Goal: Information Seeking & Learning: Check status

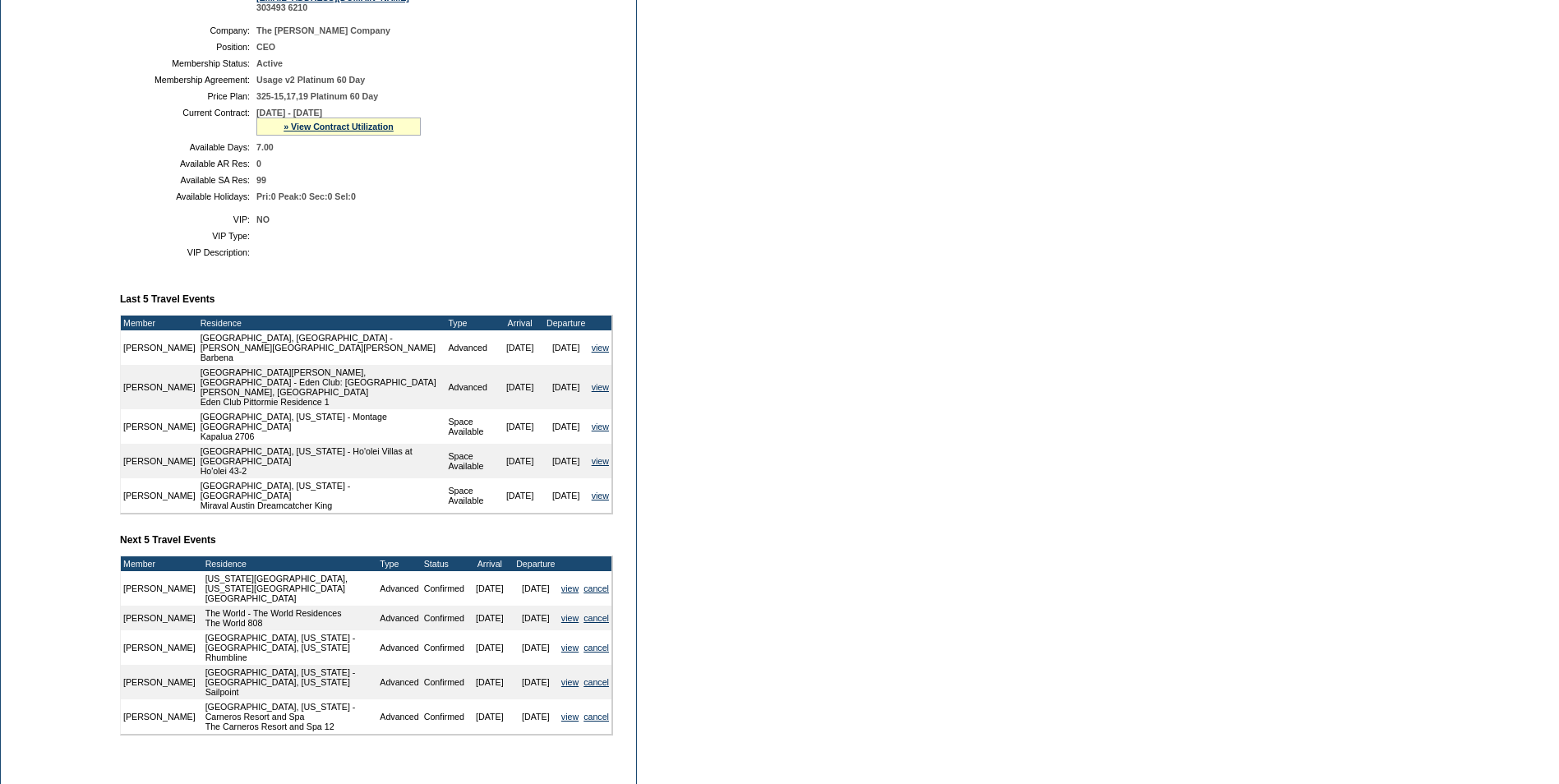
scroll to position [328, 0]
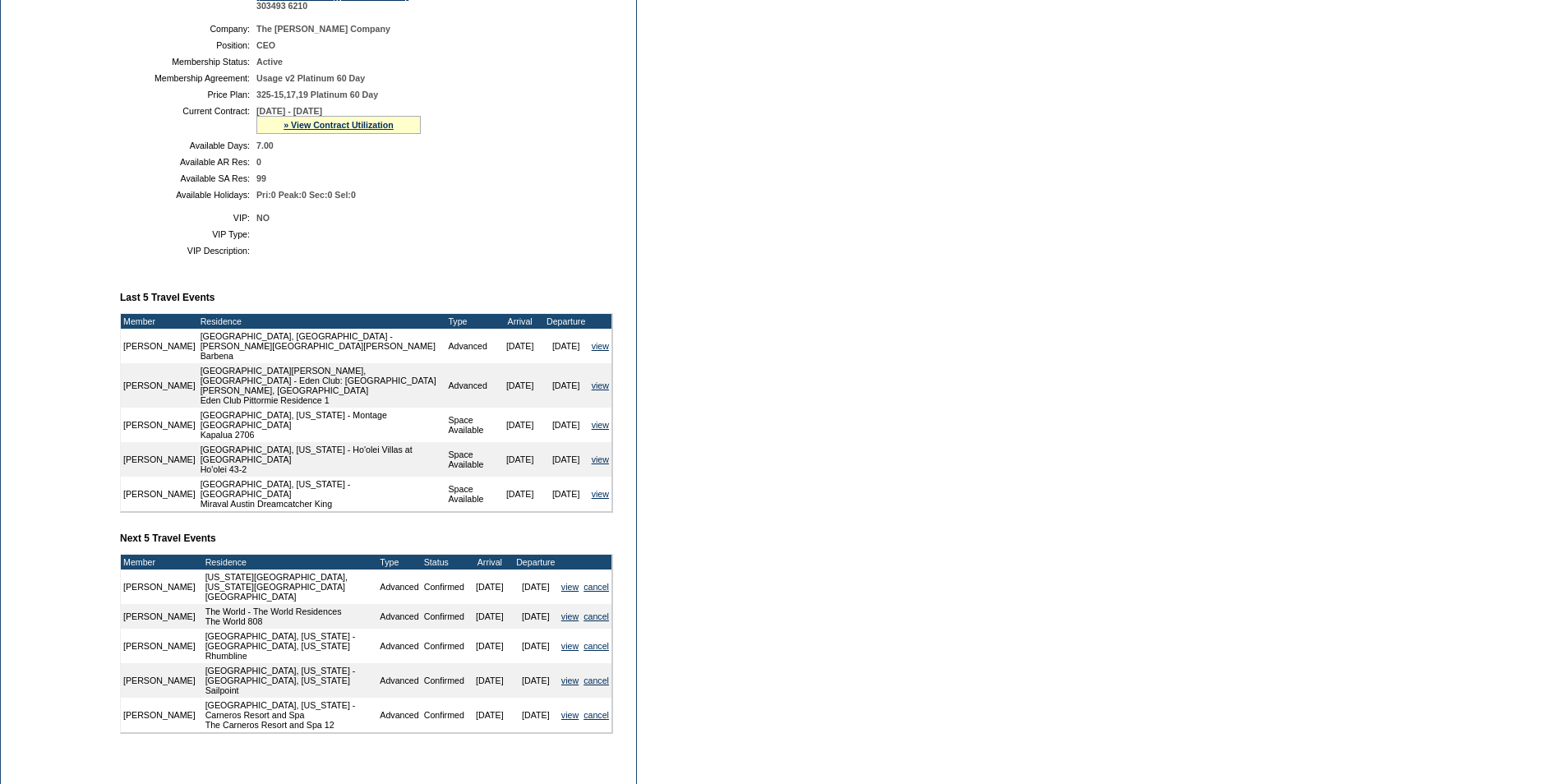
click at [569, 616] on td "view" at bounding box center [570, 616] width 22 height 25
click at [563, 612] on link "view" at bounding box center [570, 616] width 18 height 10
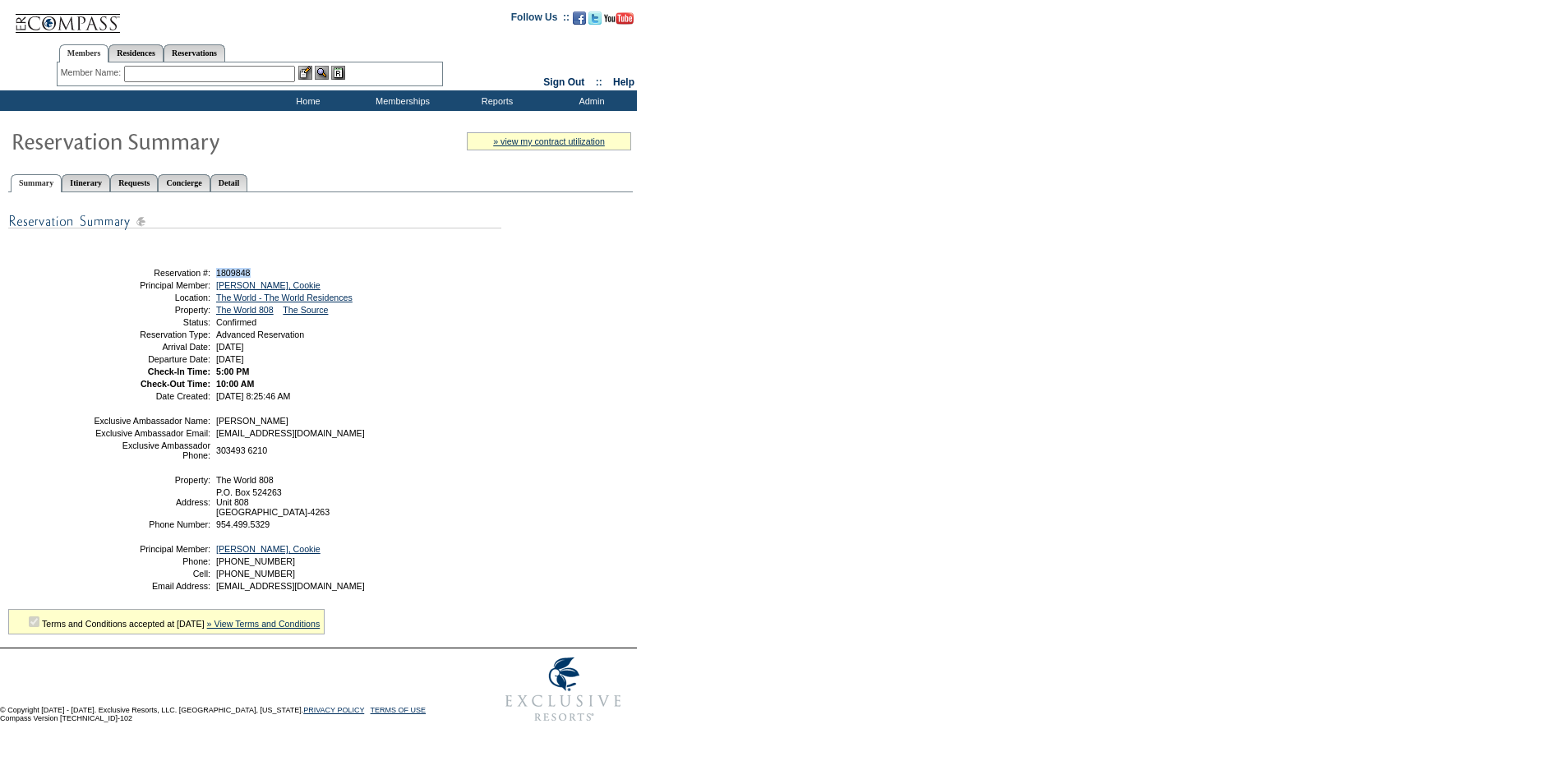
drag, startPoint x: 257, startPoint y: 274, endPoint x: 217, endPoint y: 275, distance: 40.0
click at [217, 275] on td "1809848" at bounding box center [356, 272] width 286 height 10
copy span "1809848"
click at [423, 377] on td "5:00 PM" at bounding box center [356, 370] width 286 height 10
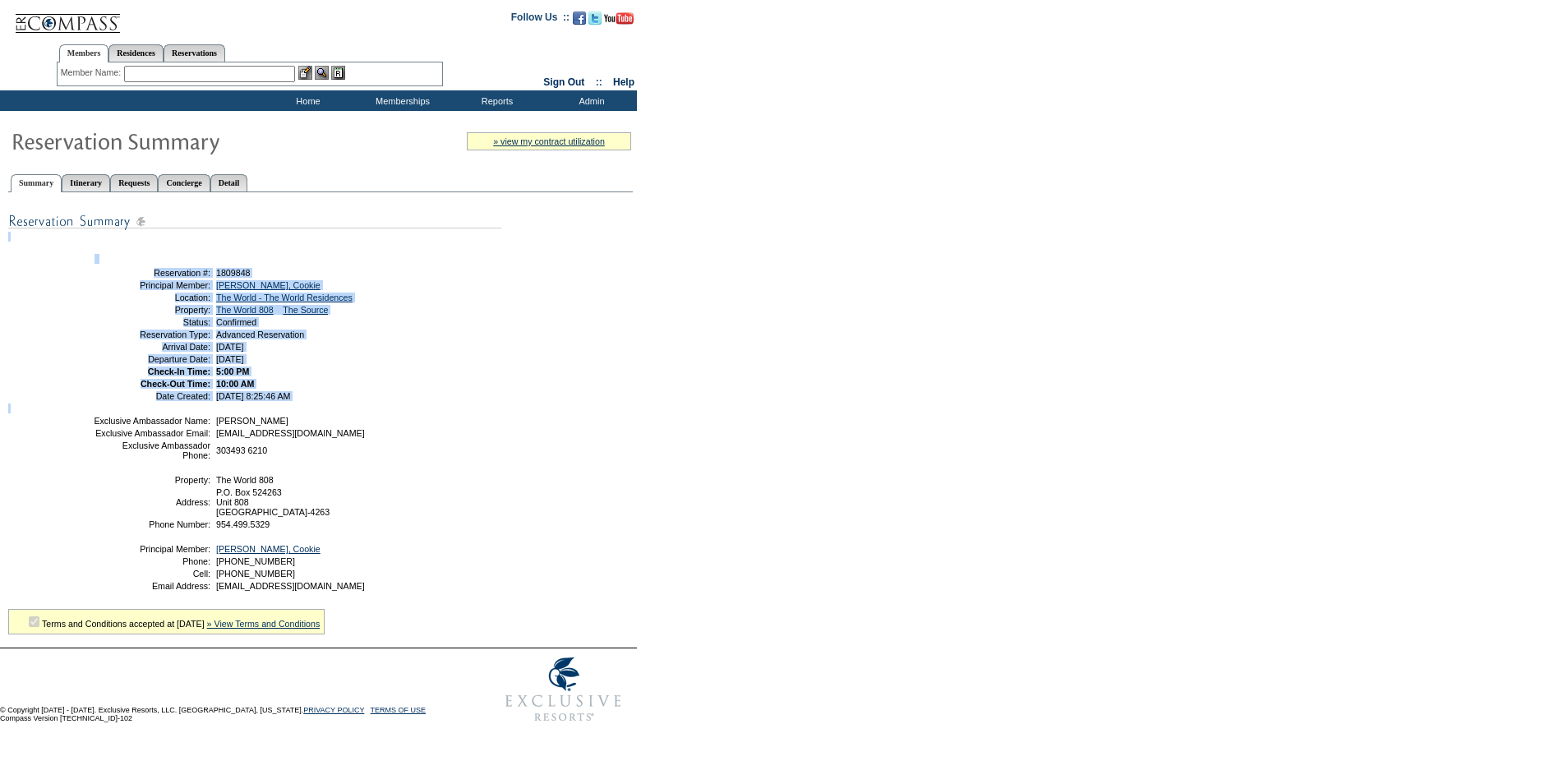
drag, startPoint x: 94, startPoint y: 237, endPoint x: 539, endPoint y: 495, distance: 514.4
click at [539, 495] on div "Share With Family and Friends Share via Email Share Reservation Information Ple…" at bounding box center [320, 413] width 625 height 422
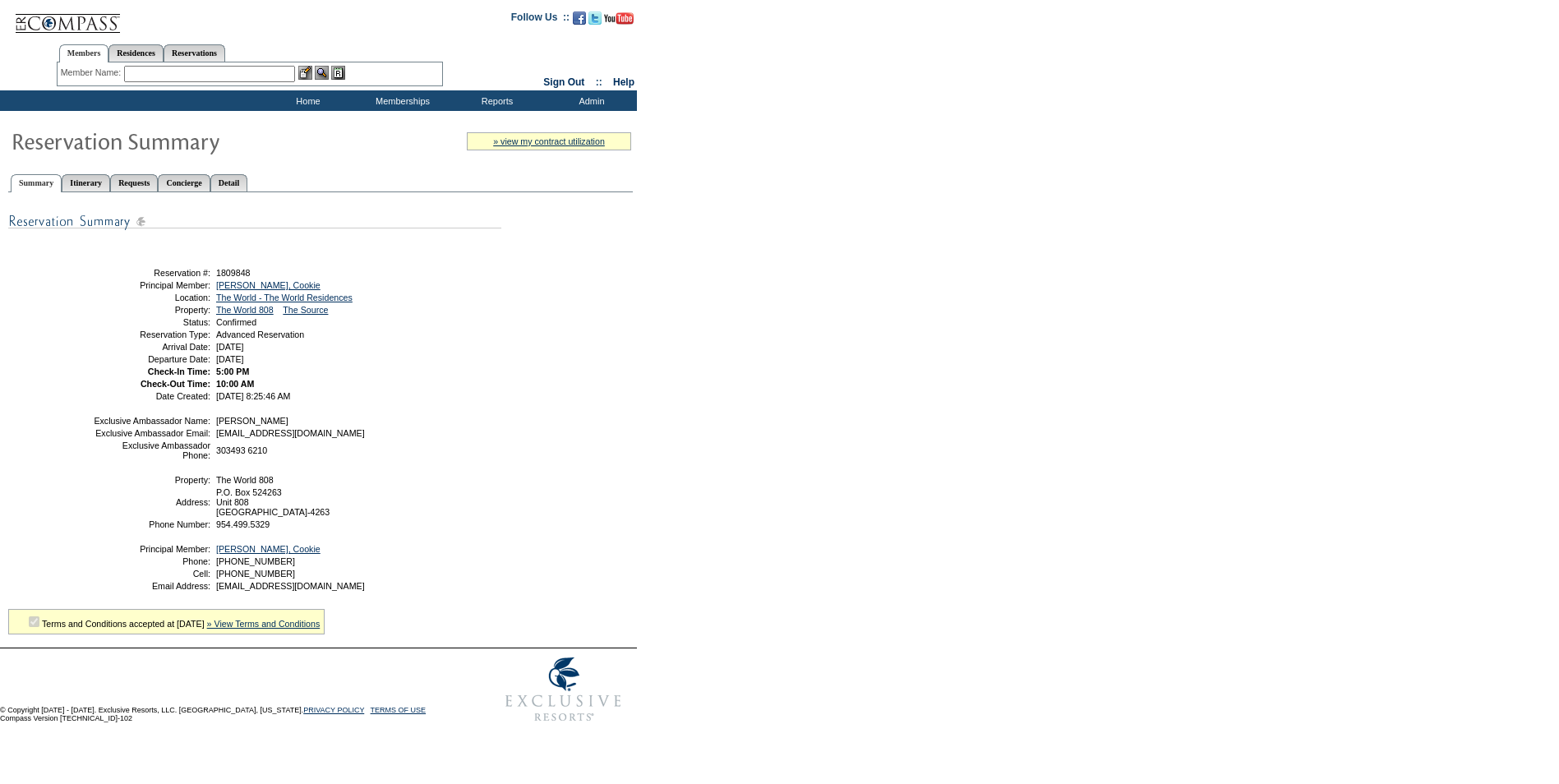
drag, startPoint x: 643, startPoint y: 404, endPoint x: 606, endPoint y: 413, distance: 38.1
click at [643, 404] on form "Follow Us ::" at bounding box center [779, 365] width 1559 height 730
click at [174, 74] on input "text" at bounding box center [210, 74] width 171 height 17
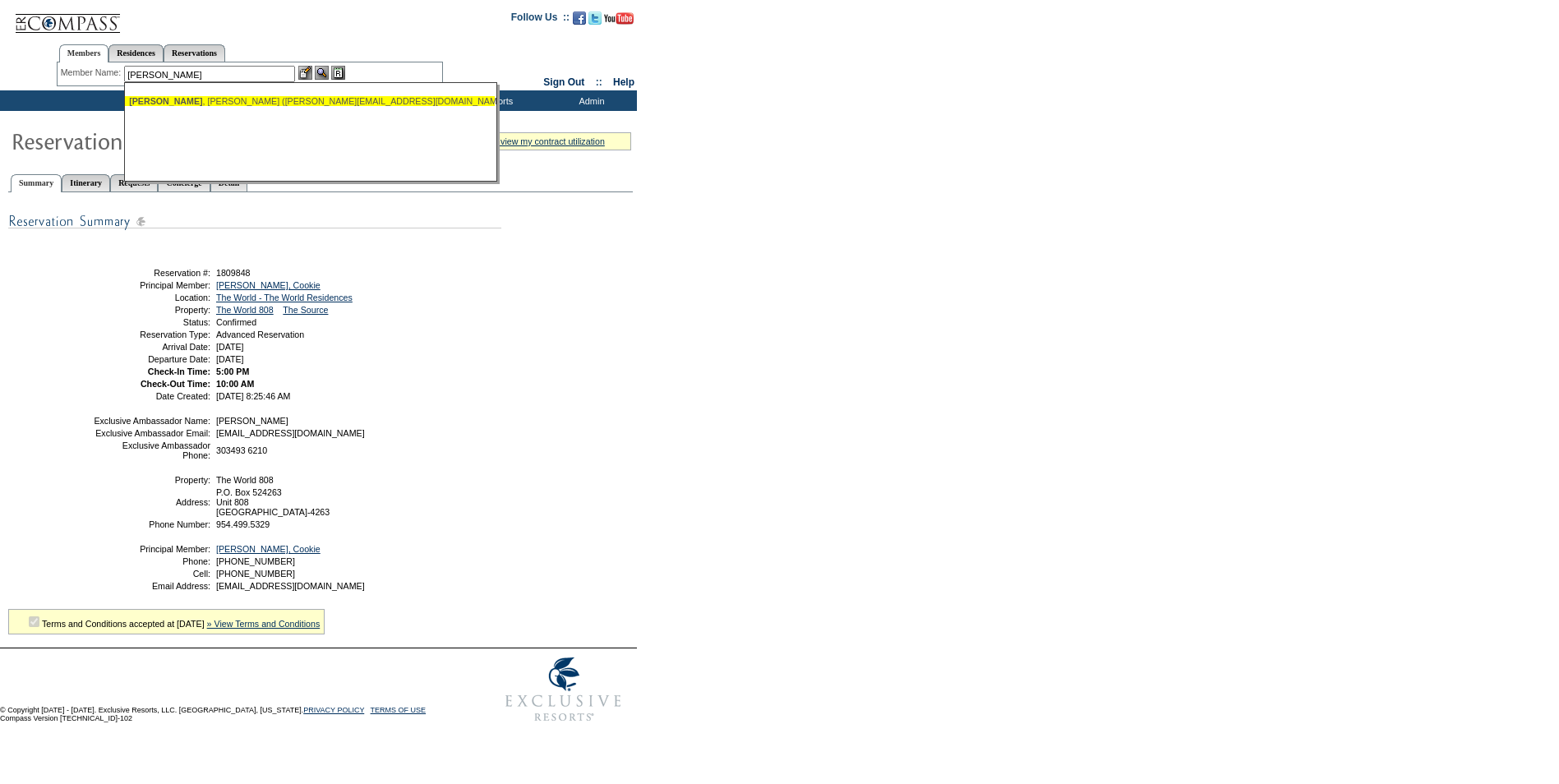
click at [194, 106] on ul "[PERSON_NAME] ([PERSON_NAME][EMAIL_ADDRESS][DOMAIN_NAME])" at bounding box center [310, 101] width 370 height 18
click at [289, 101] on div "[PERSON_NAME] ([PERSON_NAME][EMAIL_ADDRESS][DOMAIN_NAME])" at bounding box center [310, 100] width 362 height 10
type input "[PERSON_NAME] ([PERSON_NAME][EMAIL_ADDRESS][DOMAIN_NAME])"
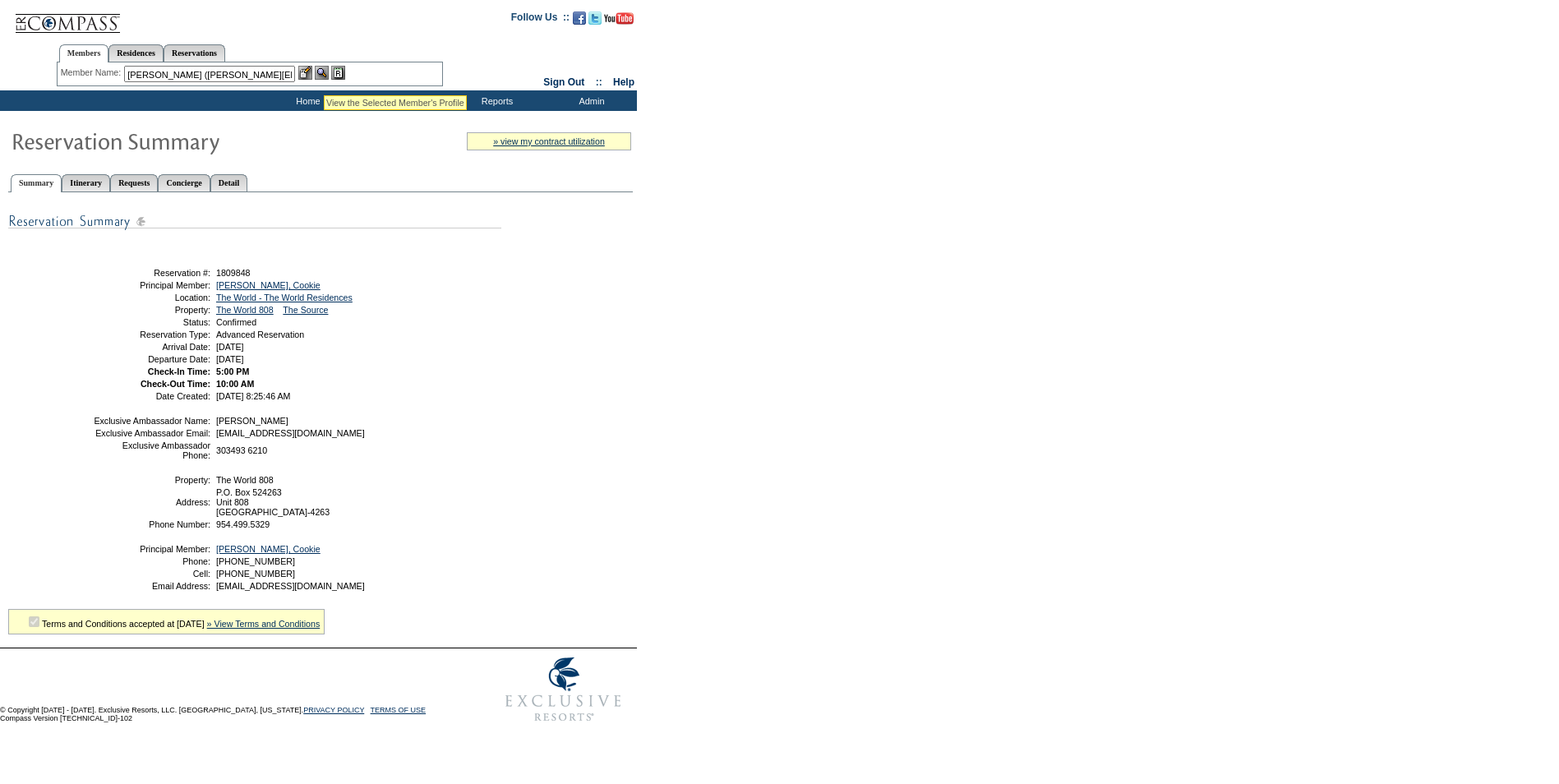
click at [324, 75] on img at bounding box center [322, 73] width 14 height 14
